Goal: Find specific page/section: Find specific page/section

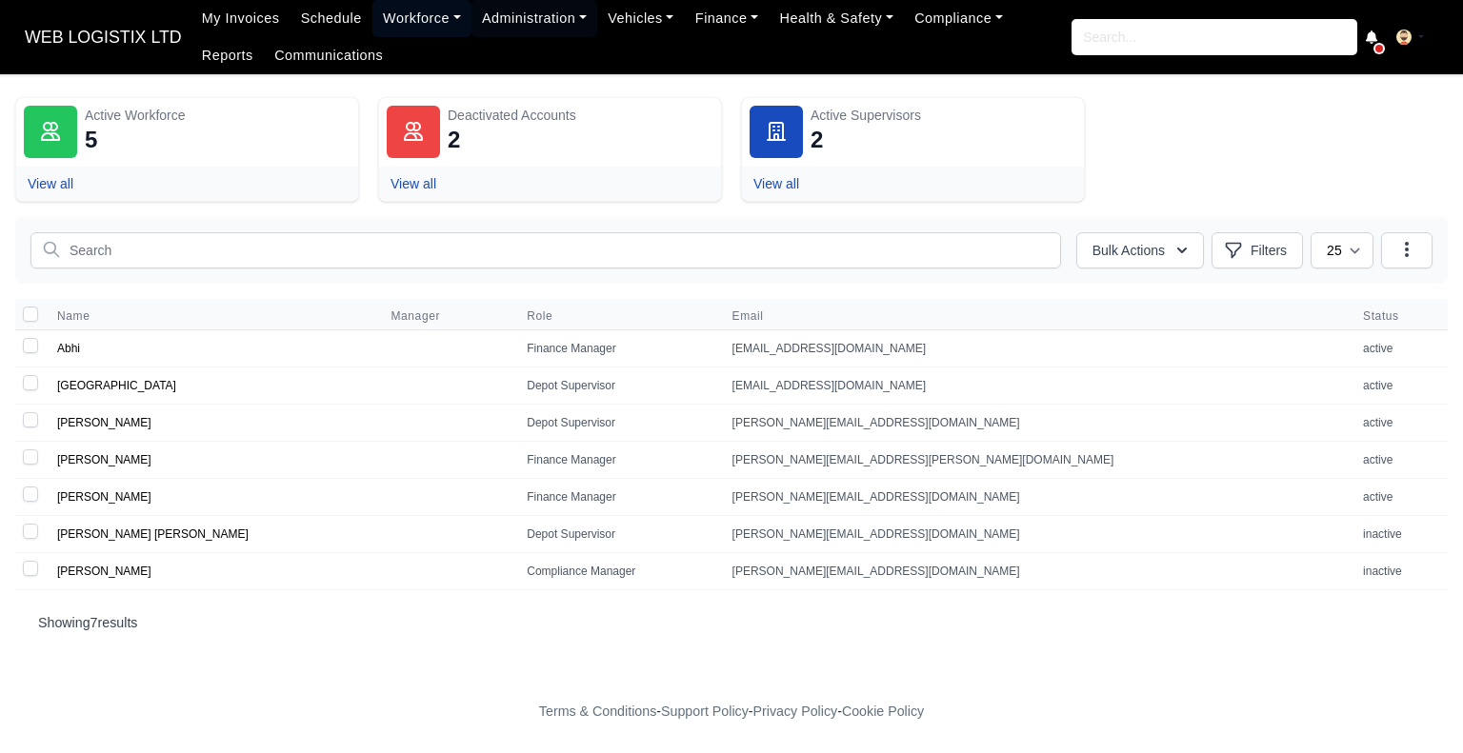
click at [414, 26] on link "Workforce" at bounding box center [421, 18] width 99 height 37
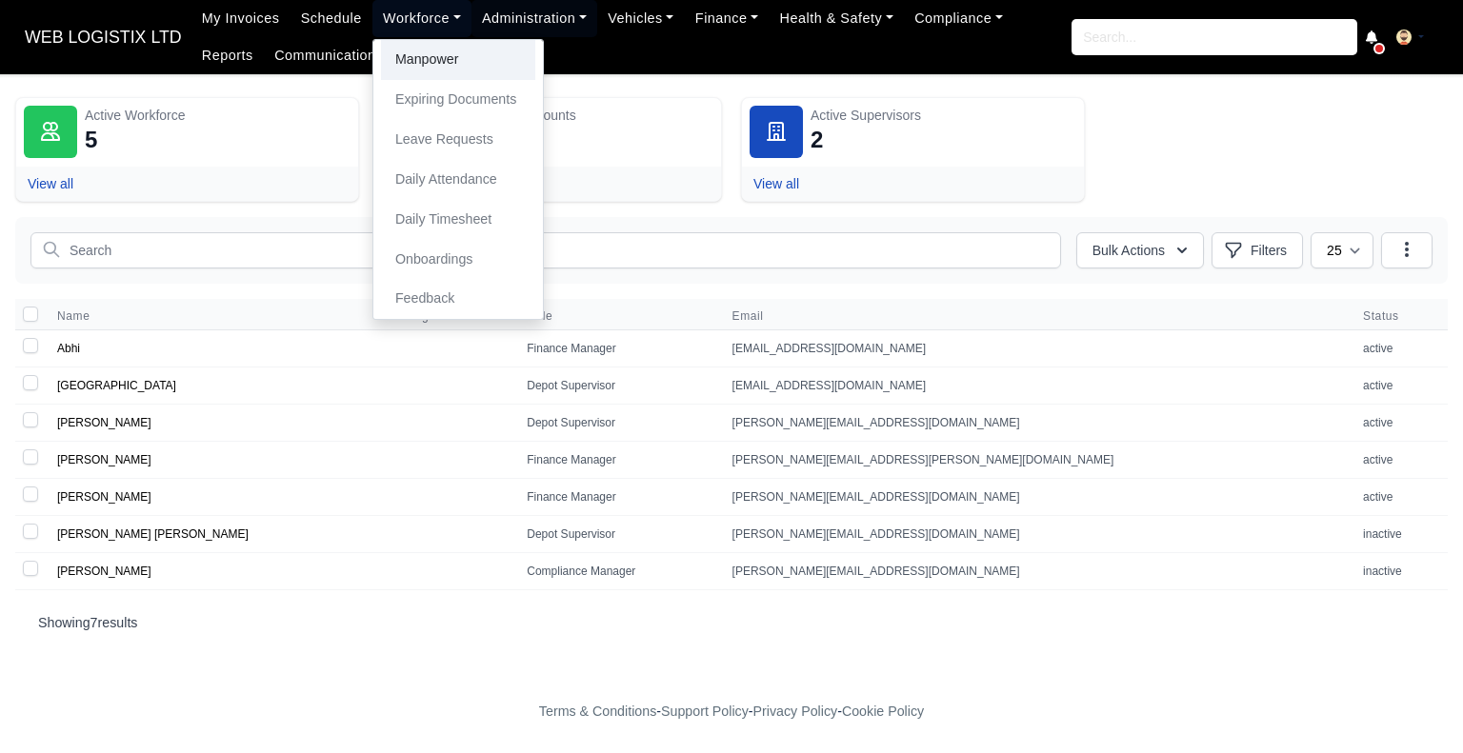
click at [422, 54] on link "Manpower" at bounding box center [458, 60] width 154 height 40
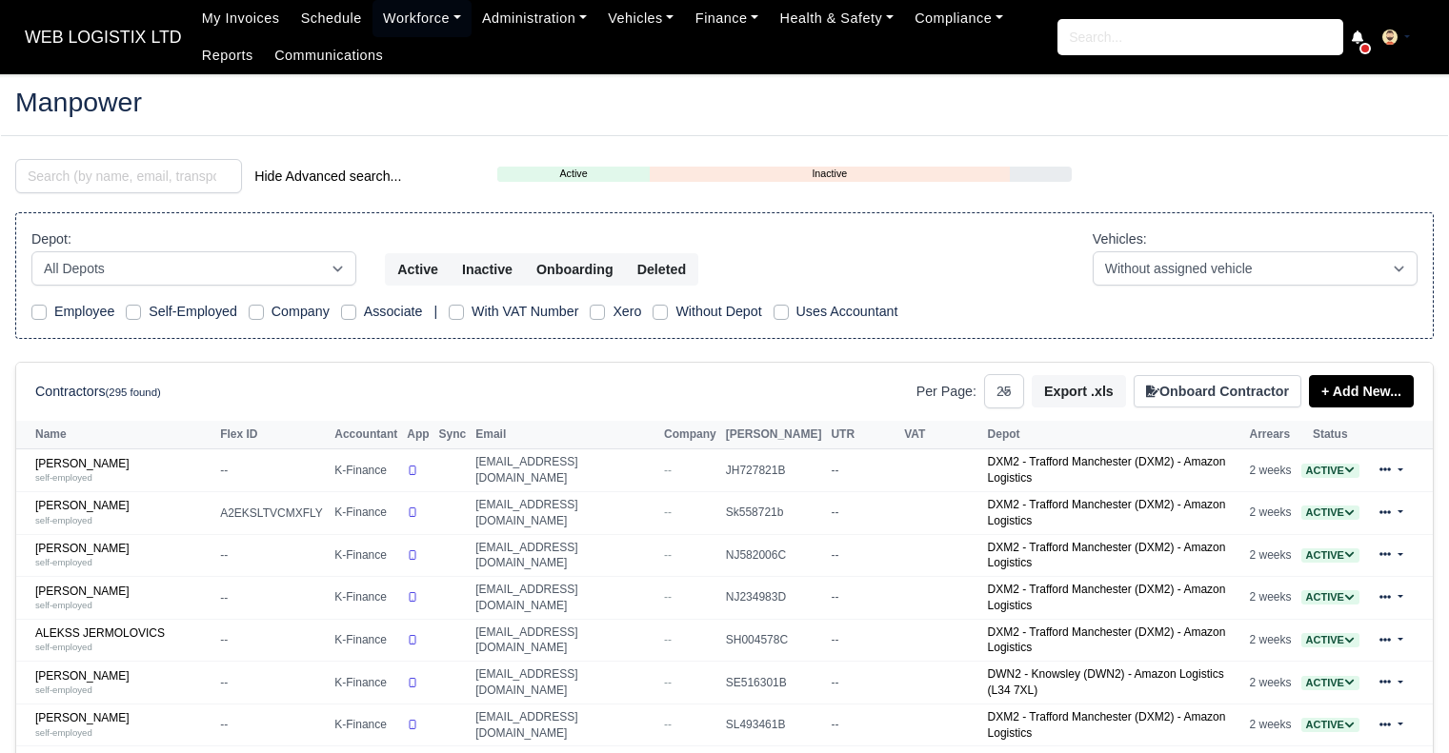
select select "25"
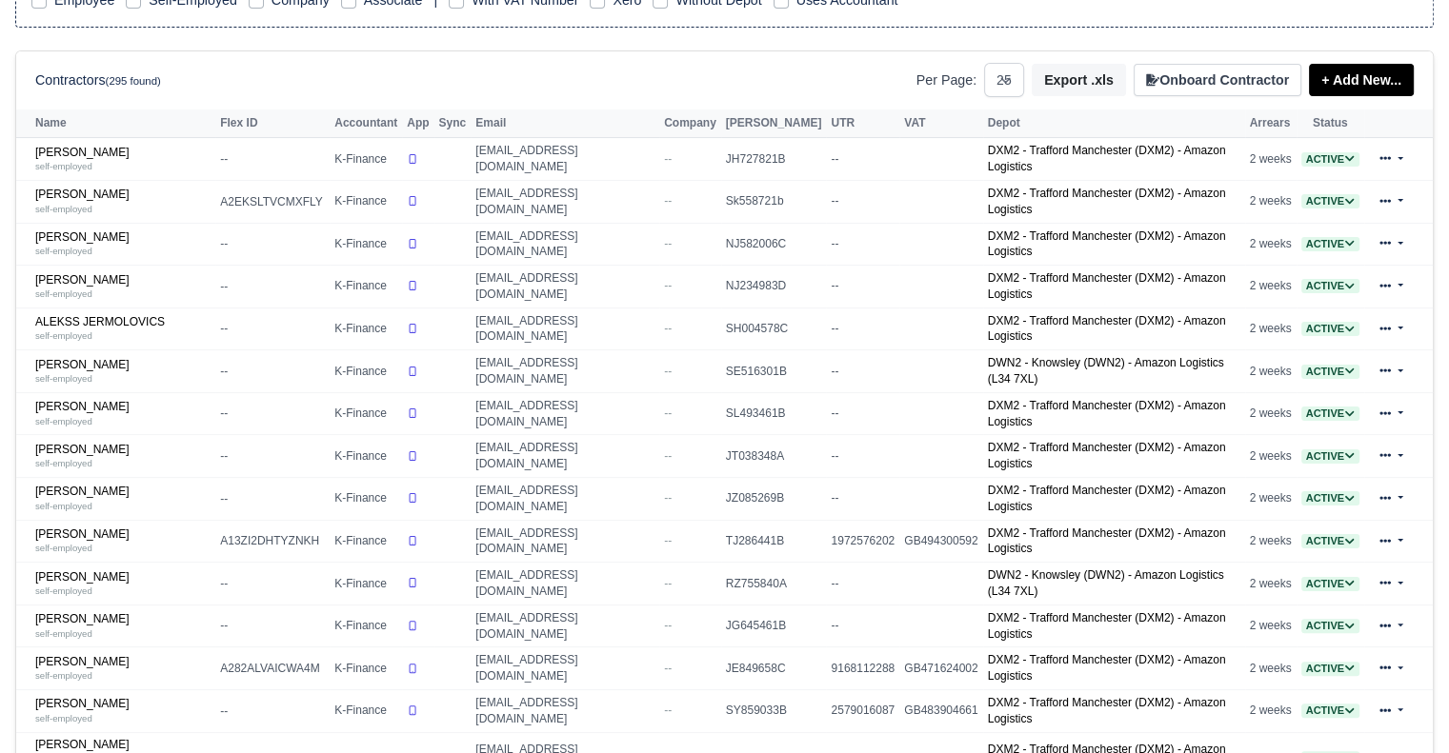
scroll to position [321, 0]
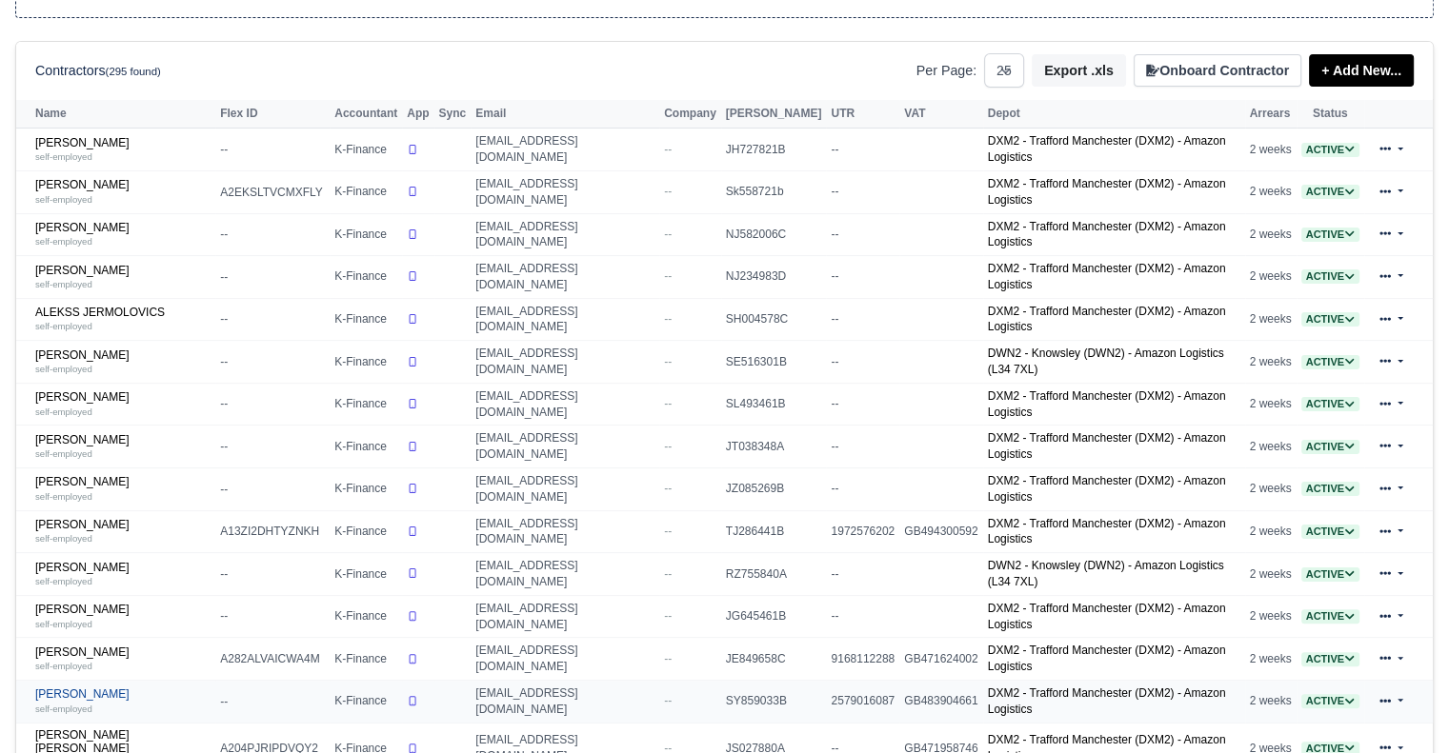
click at [96, 702] on div "self-employed" at bounding box center [122, 708] width 175 height 13
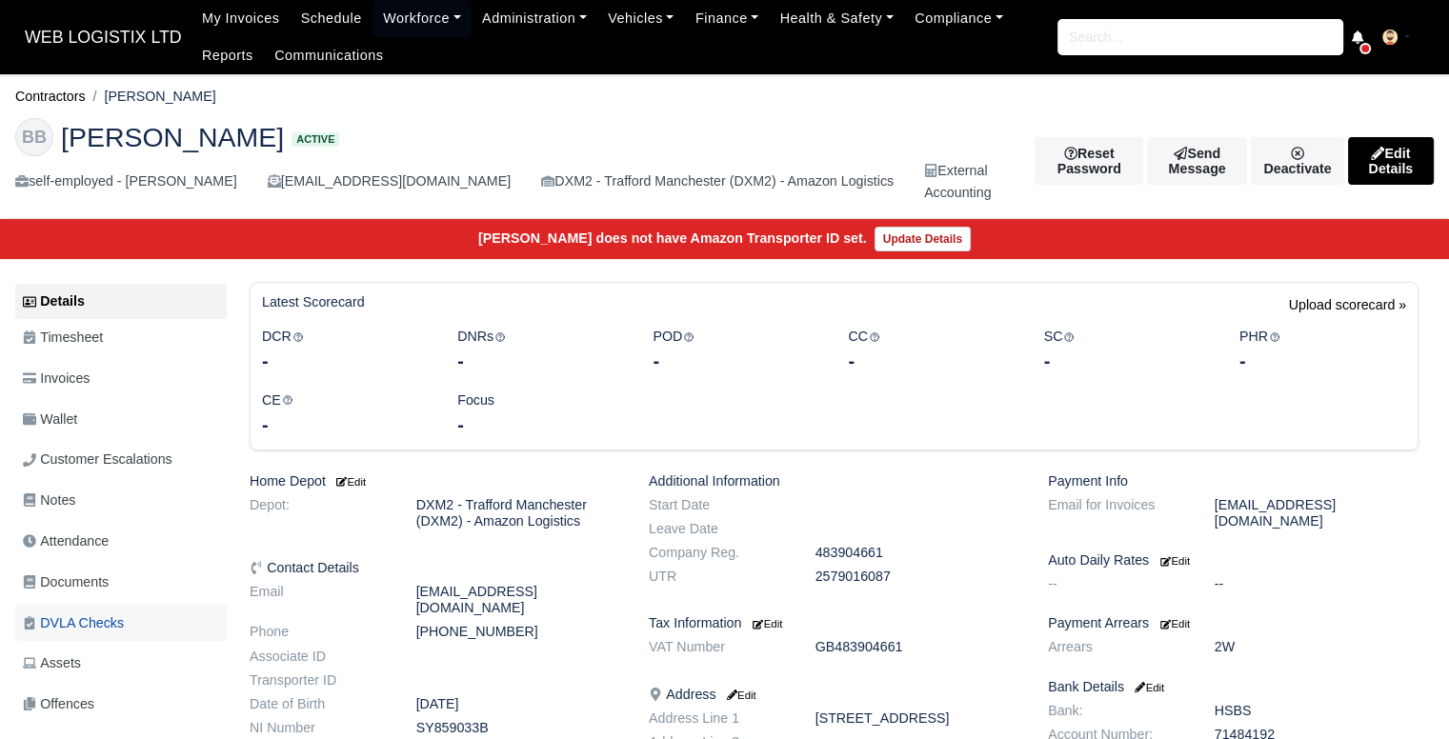
click at [110, 620] on span "DVLA Checks" at bounding box center [73, 623] width 101 height 22
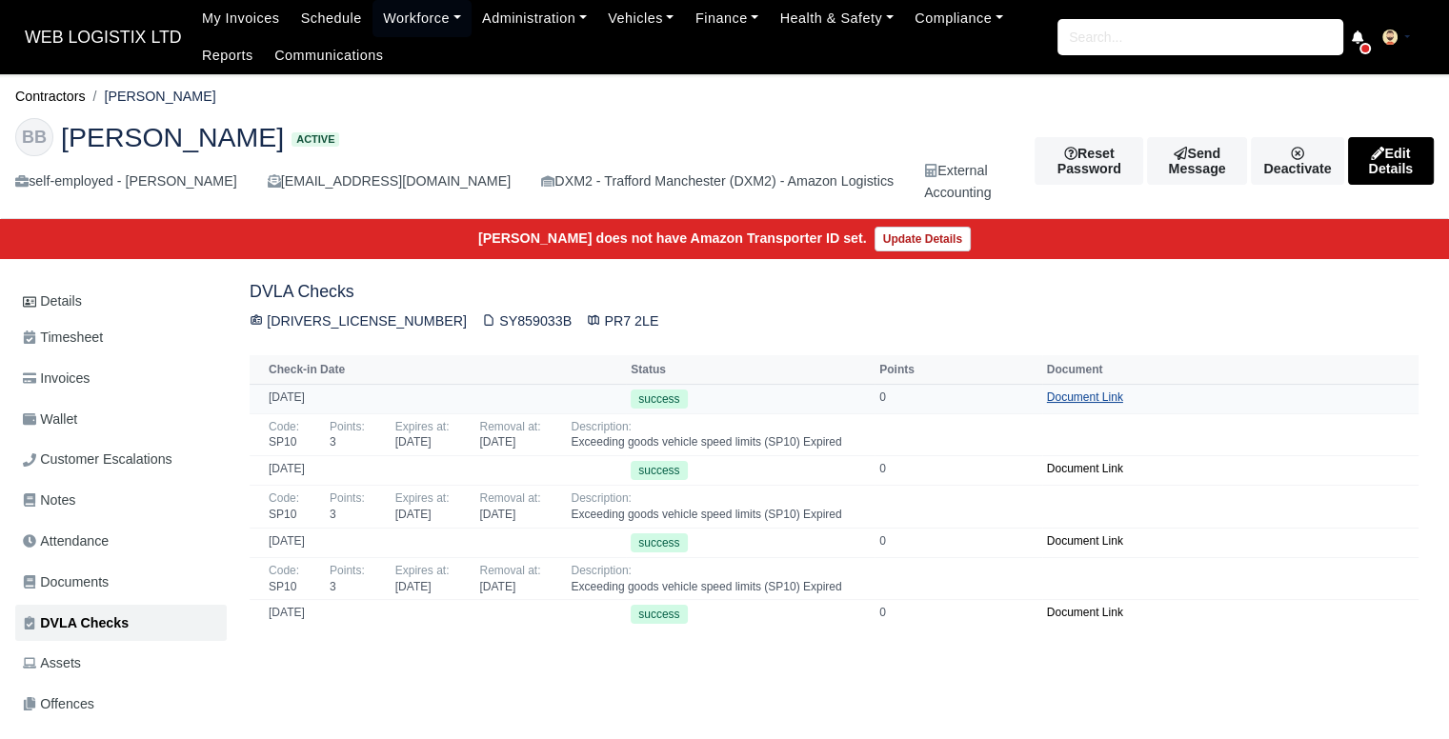
click at [1067, 397] on link "Document Link" at bounding box center [1085, 397] width 76 height 13
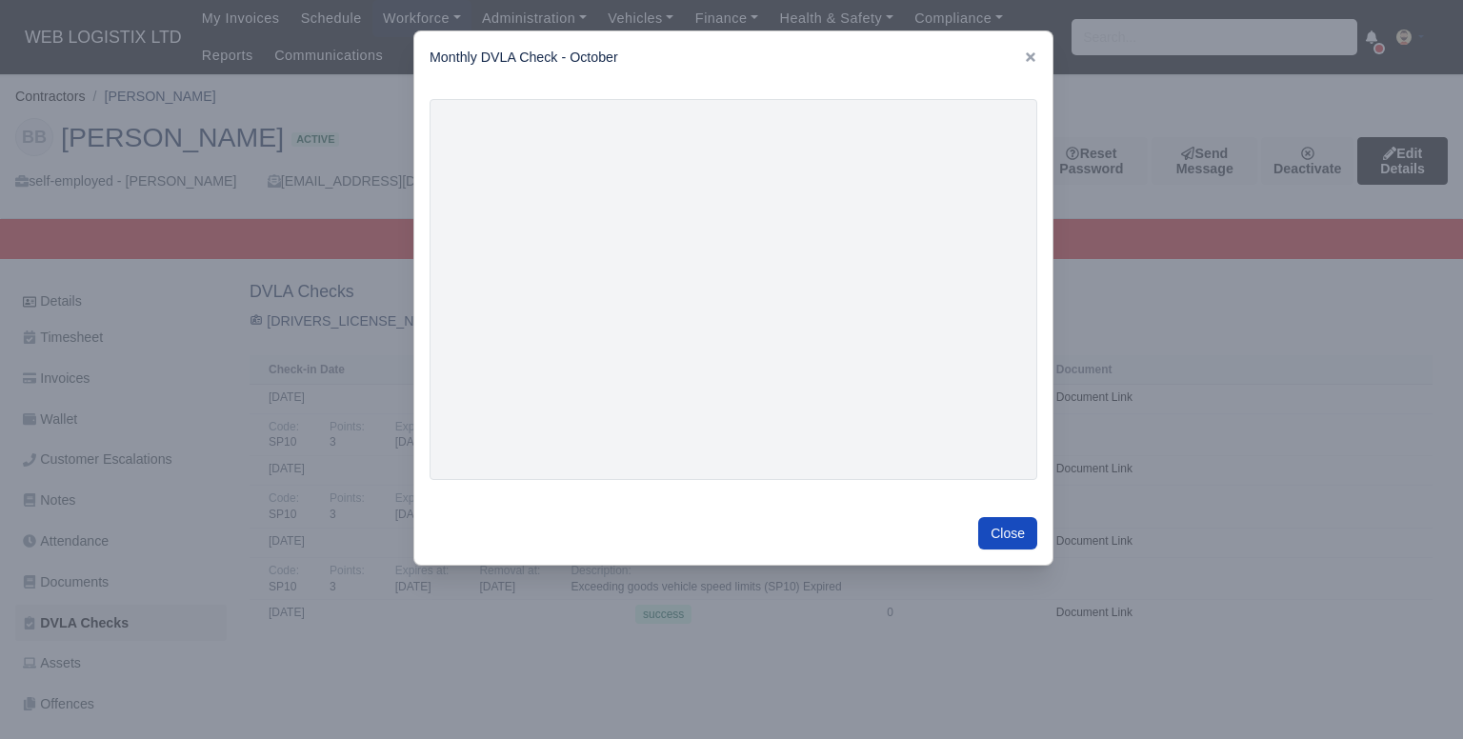
click at [1181, 102] on div at bounding box center [731, 369] width 1463 height 739
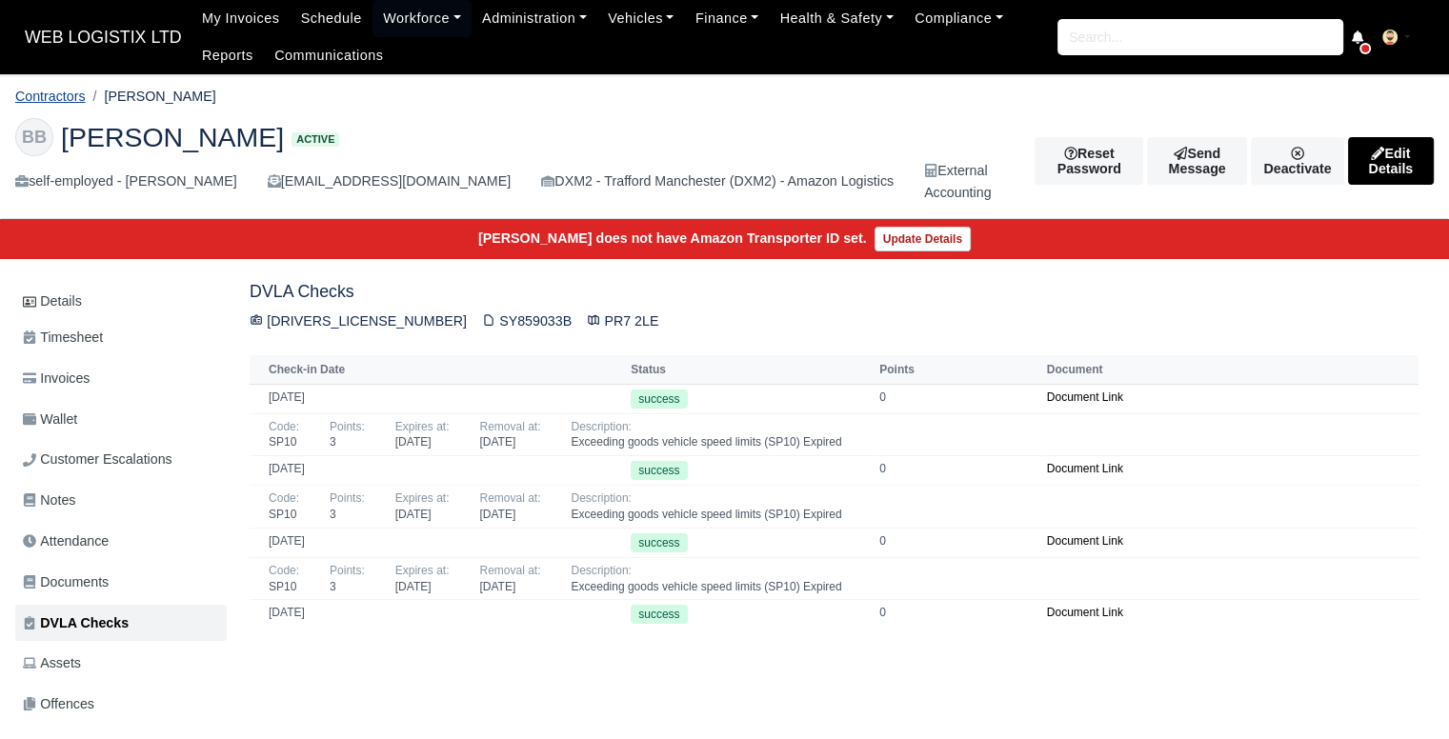
click at [66, 97] on link "Contractors" at bounding box center [50, 96] width 70 height 15
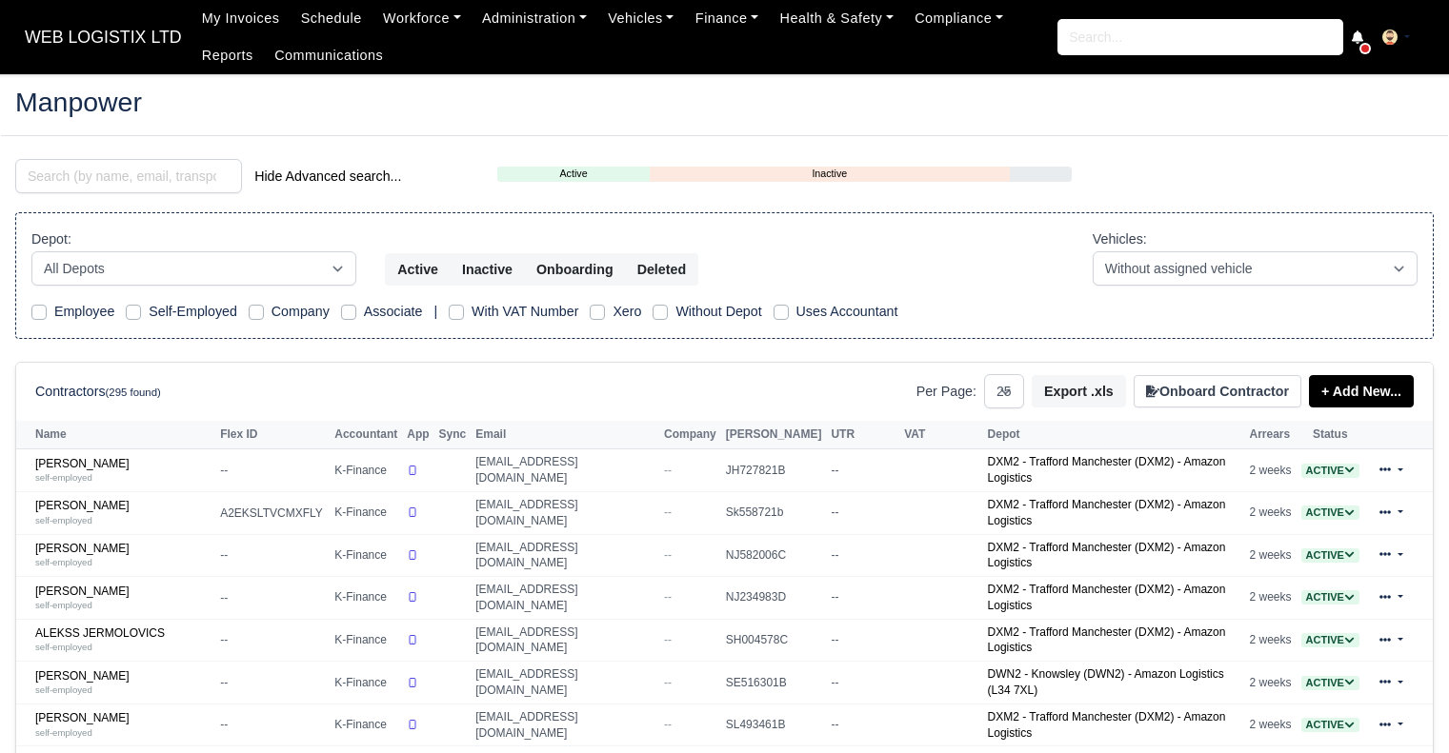
select select "25"
